Goal: Information Seeking & Learning: Learn about a topic

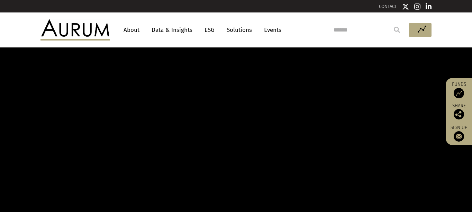
click at [240, 28] on link "Solutions" at bounding box center [239, 30] width 32 height 13
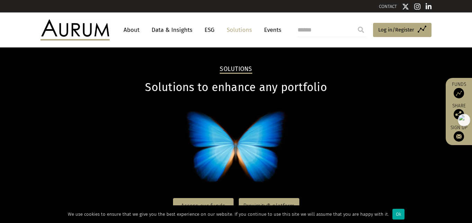
click at [131, 28] on link "About" at bounding box center [131, 30] width 23 height 13
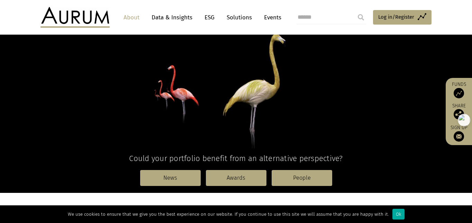
scroll to position [80, 0]
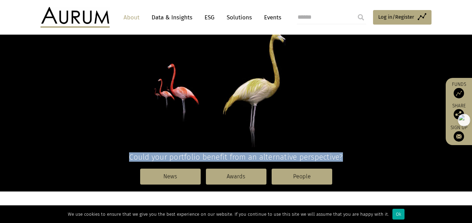
drag, startPoint x: 130, startPoint y: 156, endPoint x: 348, endPoint y: 153, distance: 217.8
click at [348, 153] on h4 "Could your portfolio benefit from an alternative perspective?" at bounding box center [235, 156] width 391 height 9
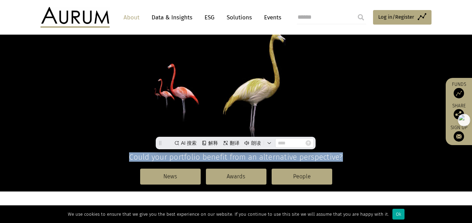
scroll to position [0, 0]
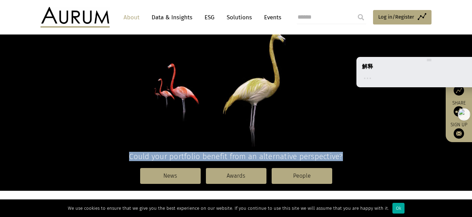
click at [449, 63] on div "解释" at bounding box center [429, 67] width 134 height 8
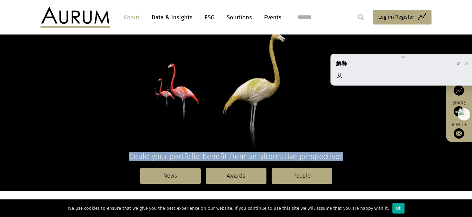
click at [406, 59] on div "解释" at bounding box center [403, 63] width 134 height 8
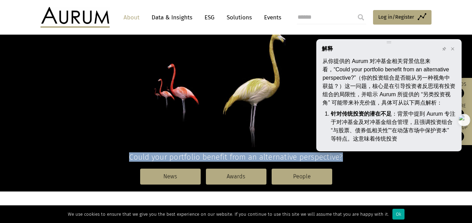
click at [392, 45] on div "解释" at bounding box center [388, 49] width 134 height 8
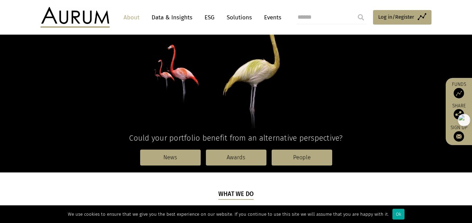
click at [288, 125] on p at bounding box center [235, 67] width 391 height 122
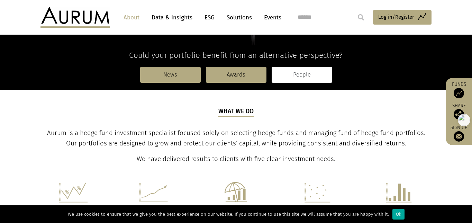
scroll to position [180, 0]
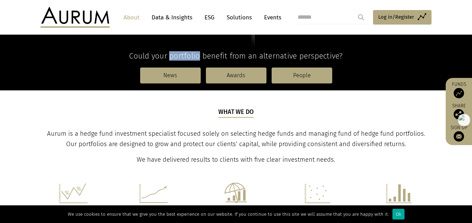
drag, startPoint x: 168, startPoint y: 58, endPoint x: 200, endPoint y: 55, distance: 31.9
click at [200, 55] on h4 "Could your portfolio benefit from an alternative perspective?" at bounding box center [235, 55] width 391 height 9
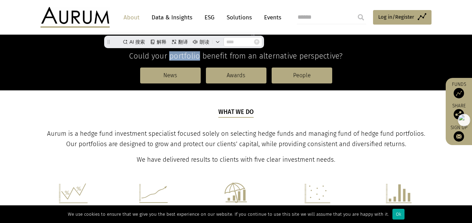
scroll to position [0, 0]
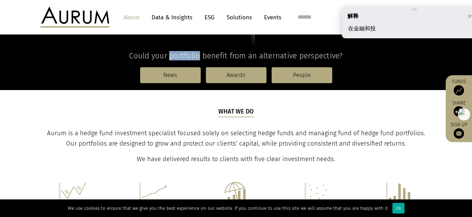
click at [400, 17] on div "解释" at bounding box center [414, 16] width 134 height 8
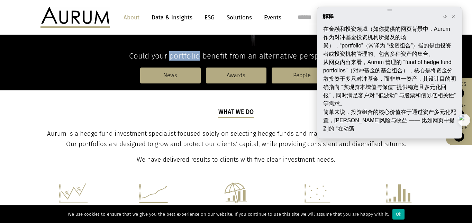
click at [379, 14] on div "解释 在金融和投资领域（如你提供的网页背景中，Aurum 作为对冲基金投资机构所提及的场景），“portfolio”（常译为 “投资组合”）指的是由投资者或投…" at bounding box center [389, 72] width 145 height 131
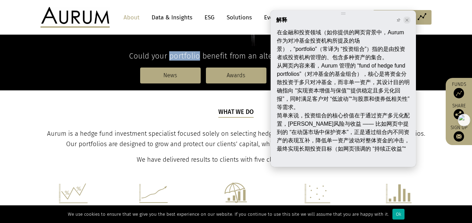
click at [404, 19] on icon at bounding box center [406, 20] width 4 height 4
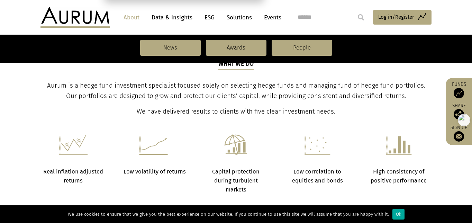
scroll to position [227, 0]
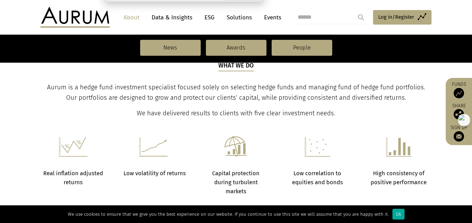
drag, startPoint x: 73, startPoint y: 85, endPoint x: 155, endPoint y: 88, distance: 82.3
click at [156, 88] on span "Aurum is a hedge fund investment specialist focused solely on selecting hedge f…" at bounding box center [236, 92] width 378 height 18
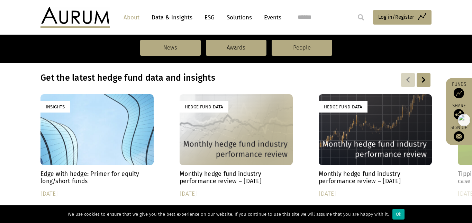
scroll to position [258, 0]
